Goal: Obtain resource: Obtain resource

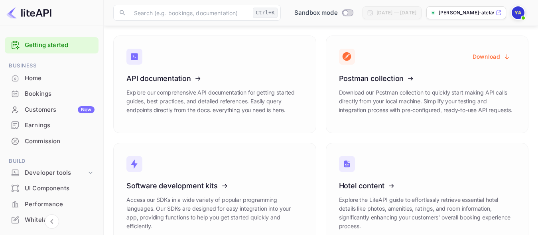
scroll to position [126, 0]
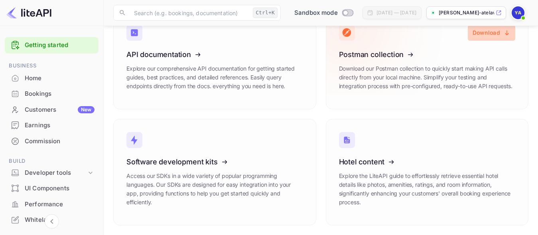
click at [489, 32] on button "Download" at bounding box center [491, 33] width 47 height 16
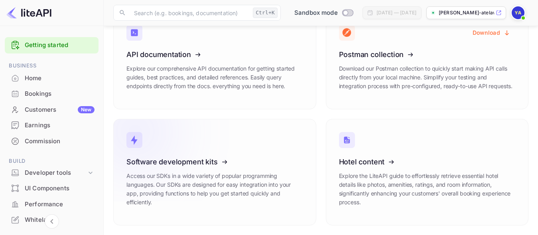
click at [222, 161] on icon at bounding box center [176, 160] width 124 height 82
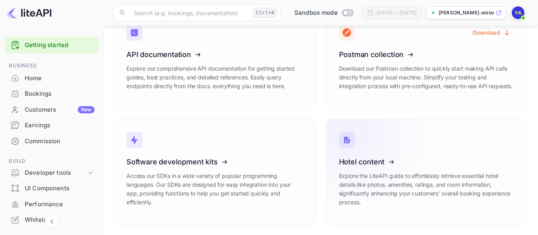
click at [391, 163] on icon at bounding box center [388, 160] width 124 height 82
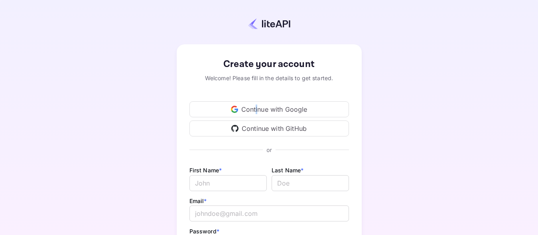
click at [257, 107] on div "Continue with Google" at bounding box center [270, 109] width 160 height 16
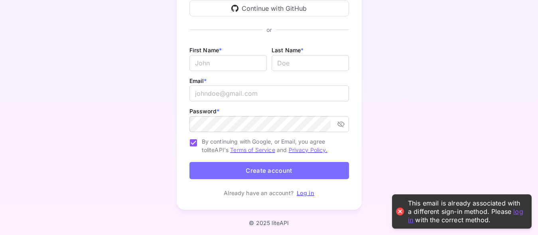
scroll to position [121, 0]
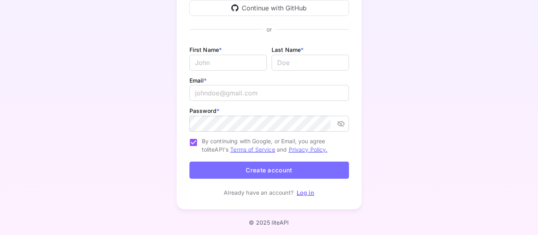
click at [309, 194] on link "Log in" at bounding box center [306, 192] width 18 height 7
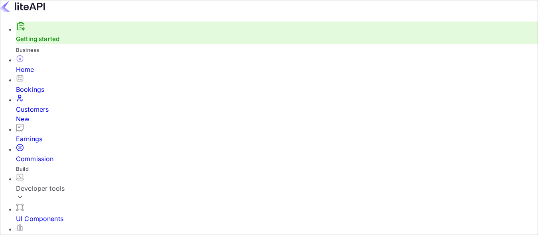
scroll to position [123, 127]
click at [24, 193] on icon at bounding box center [20, 197] width 8 height 8
click at [30, 226] on div "API Keys" at bounding box center [277, 237] width 522 height 22
click at [41, 232] on p "API Keys" at bounding box center [37, 237] width 27 height 10
